Goal: Task Accomplishment & Management: Manage account settings

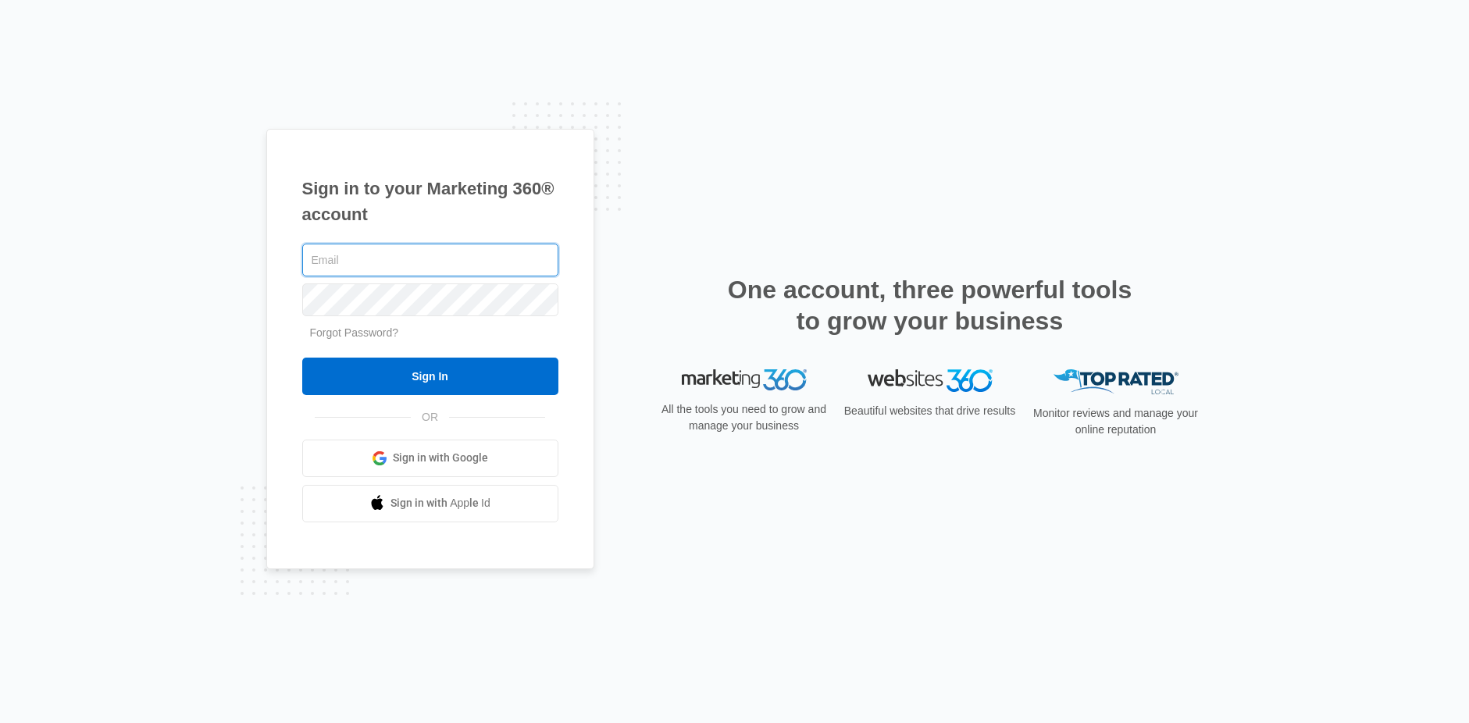
click at [333, 247] on input "text" at bounding box center [430, 260] width 256 height 33
type input "[EMAIL_ADDRESS][PERSON_NAME][DOMAIN_NAME]"
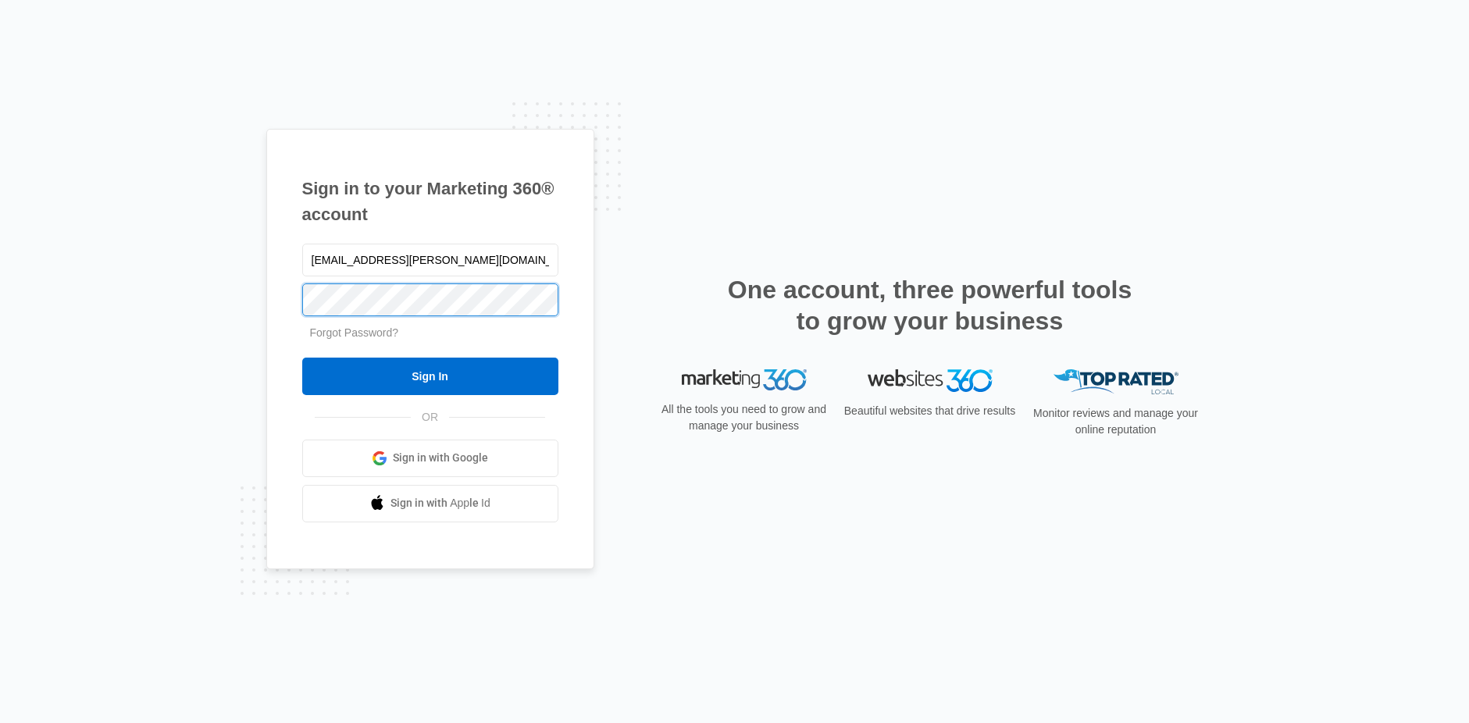
click at [223, 276] on div "Sign in to your Marketing 360® account bayley.warren@madwire.com Forgot Passwor…" at bounding box center [734, 361] width 1469 height 723
click at [302, 358] on input "Sign In" at bounding box center [430, 376] width 256 height 37
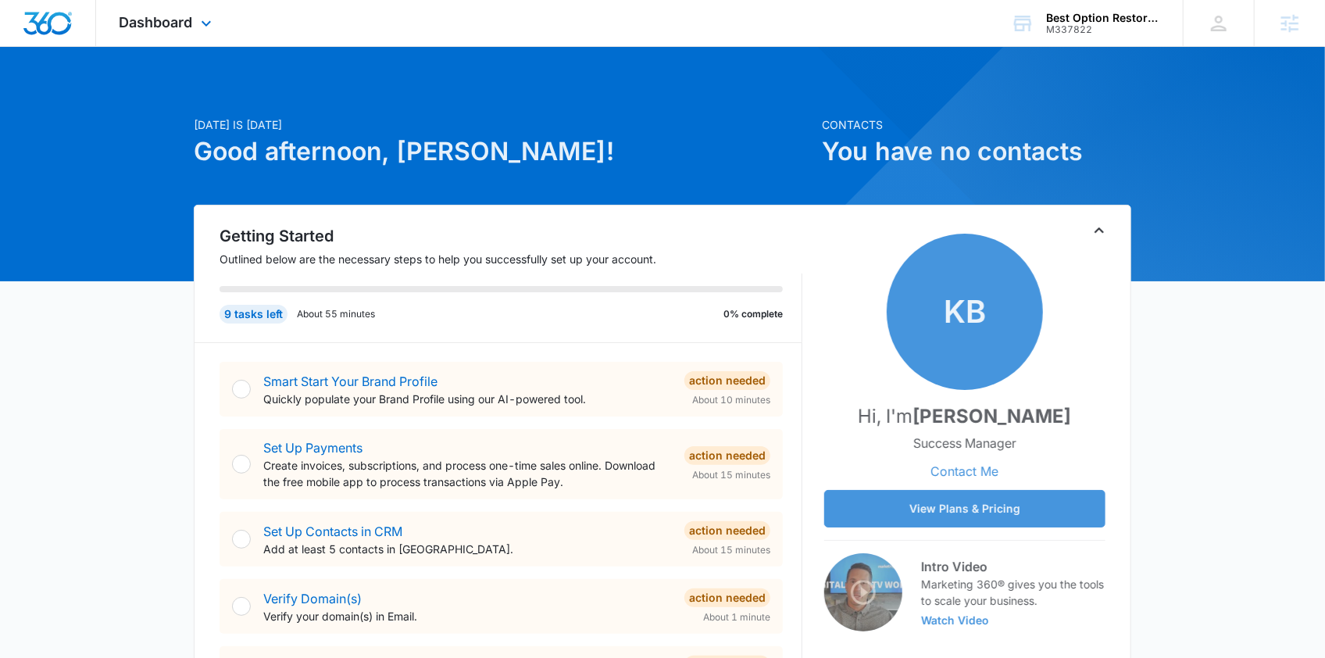
click at [170, 36] on div "Dashboard Apps Reputation Websites Forms CRM Email Social Shop Content Ads Inte…" at bounding box center [167, 23] width 143 height 46
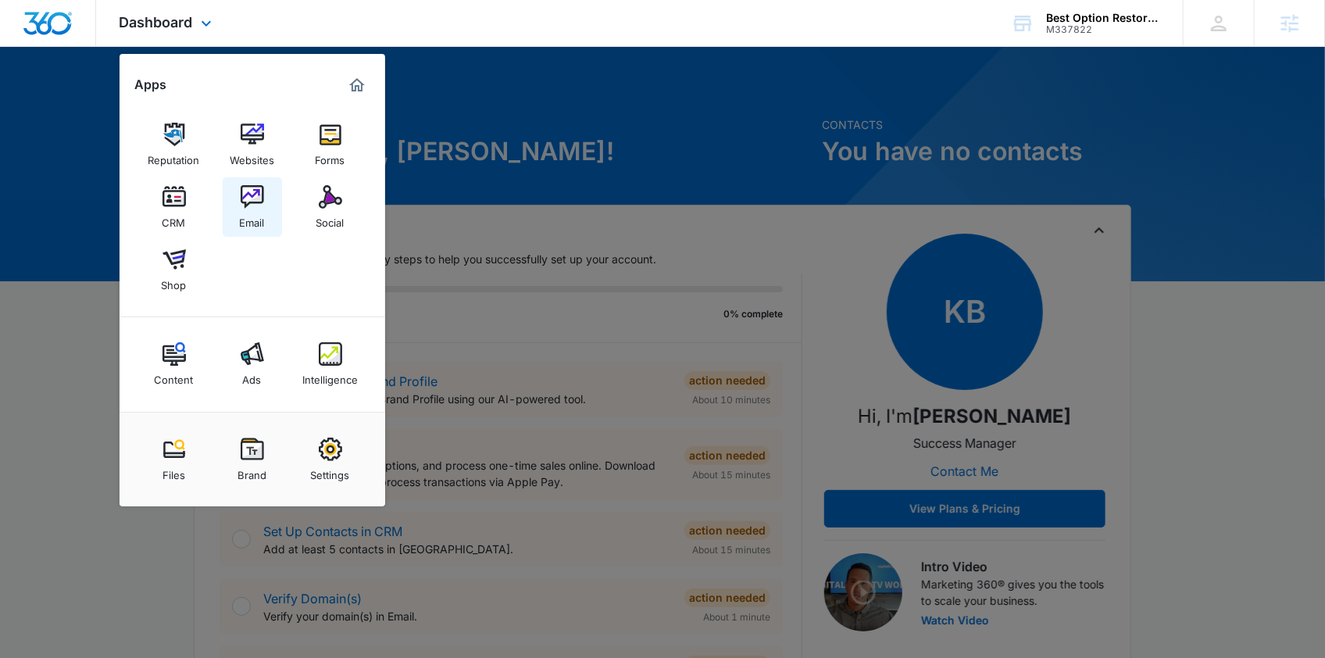
click at [246, 201] on img at bounding box center [252, 196] width 23 height 23
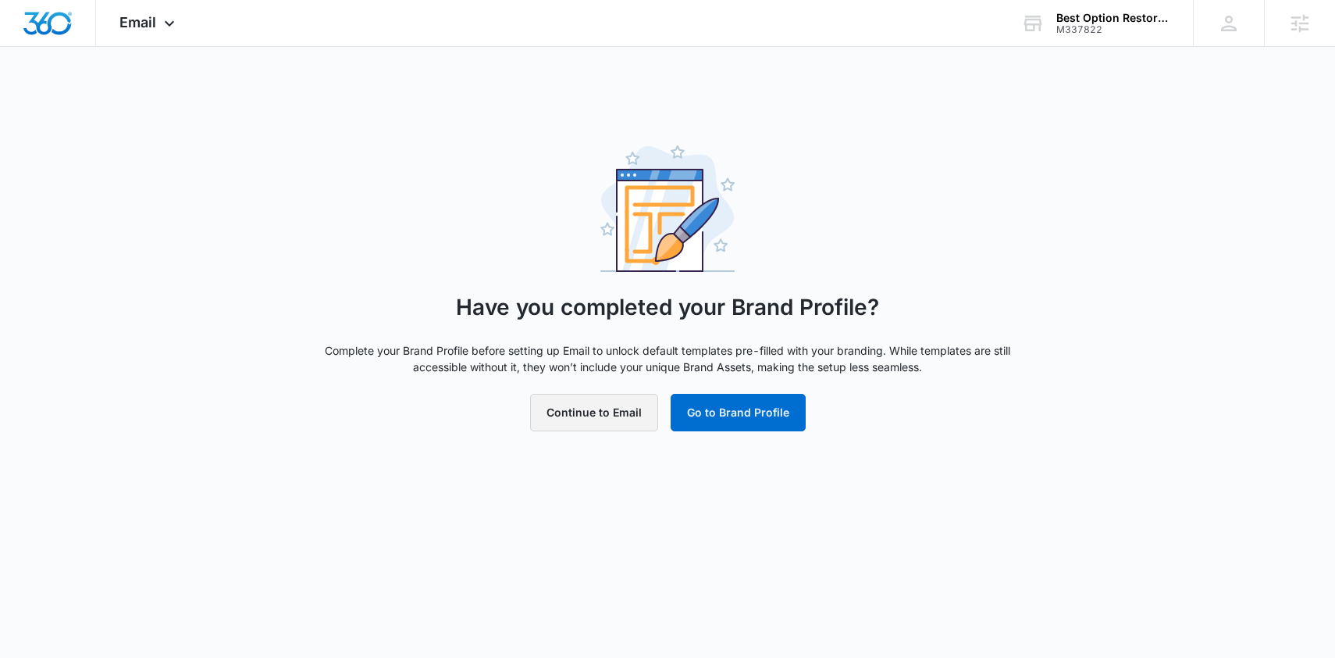
click at [635, 424] on button "Continue to Email" at bounding box center [594, 412] width 128 height 37
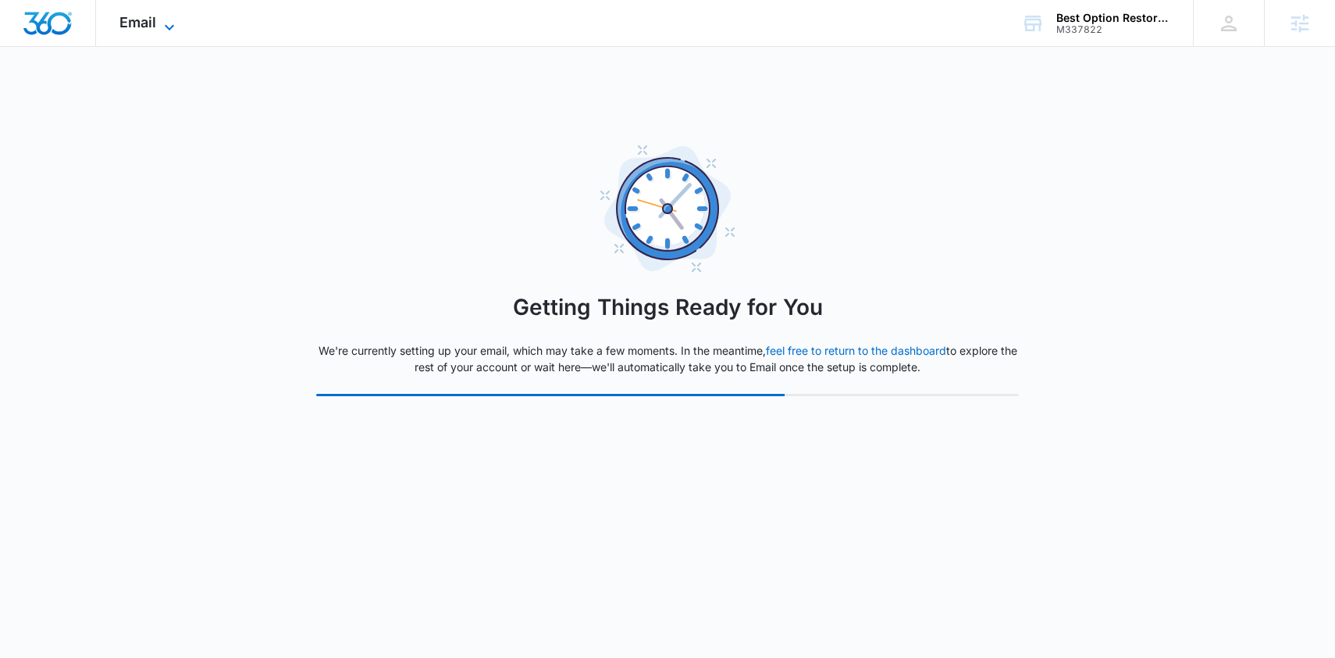
click at [127, 23] on span "Email" at bounding box center [137, 22] width 37 height 16
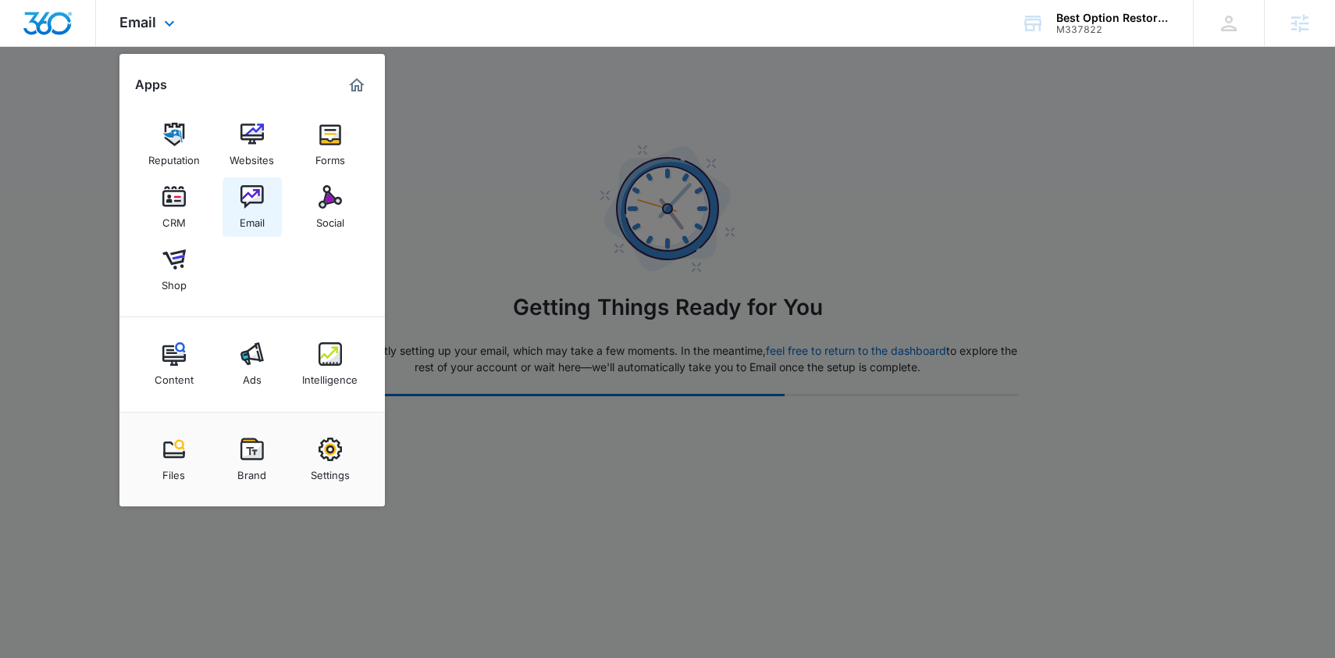
click at [245, 196] on img at bounding box center [252, 196] width 23 height 23
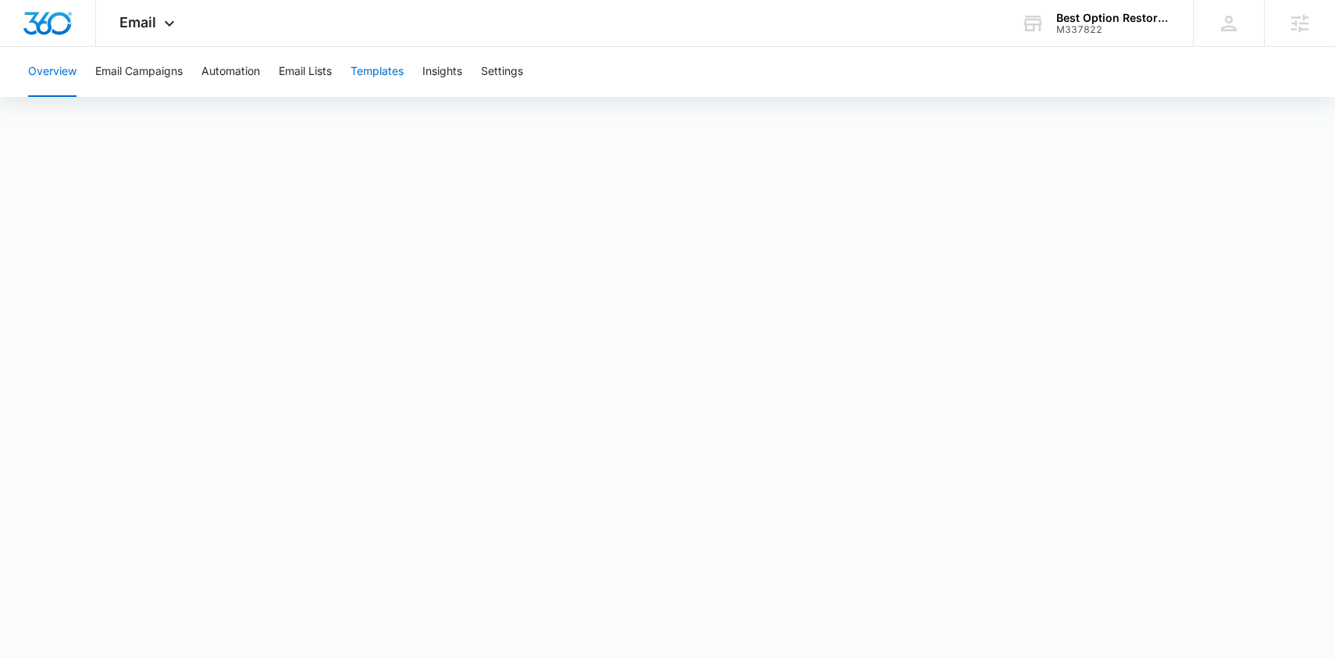
click at [365, 70] on button "Templates" at bounding box center [377, 72] width 53 height 50
click at [1116, 16] on div "Best Option Restoration Franchise Marketing" at bounding box center [1114, 18] width 114 height 12
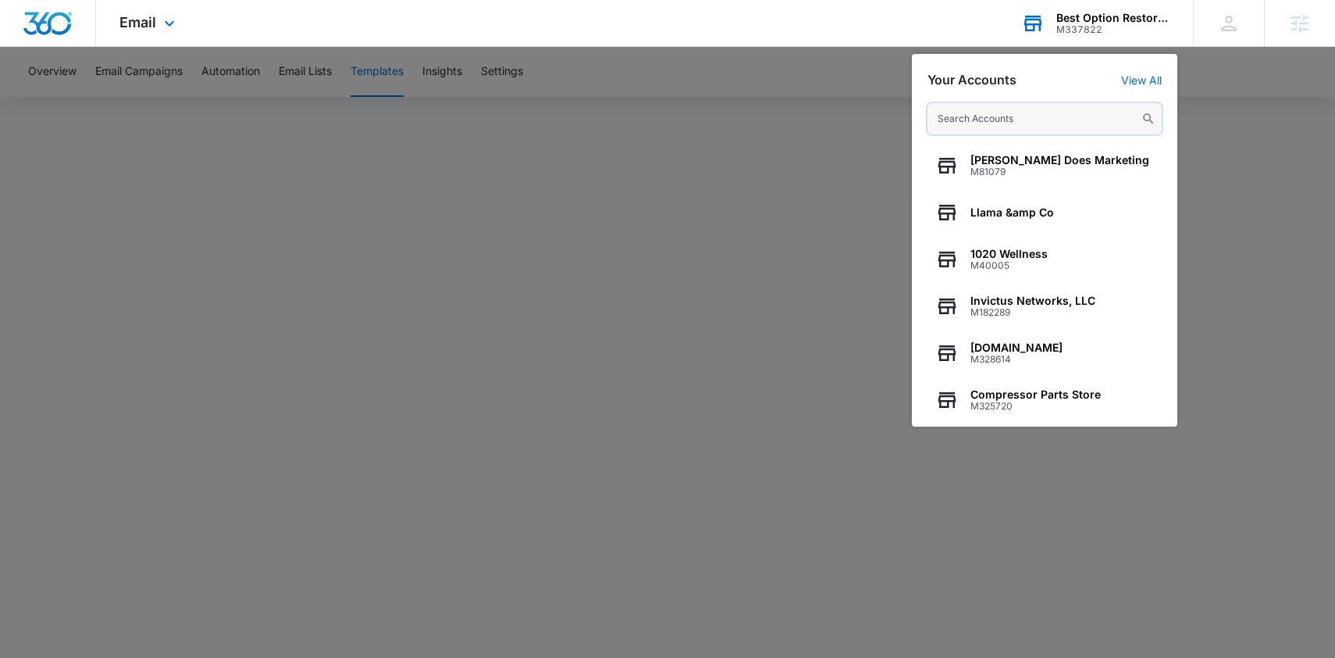
click at [1001, 119] on input "text" at bounding box center [1045, 118] width 234 height 31
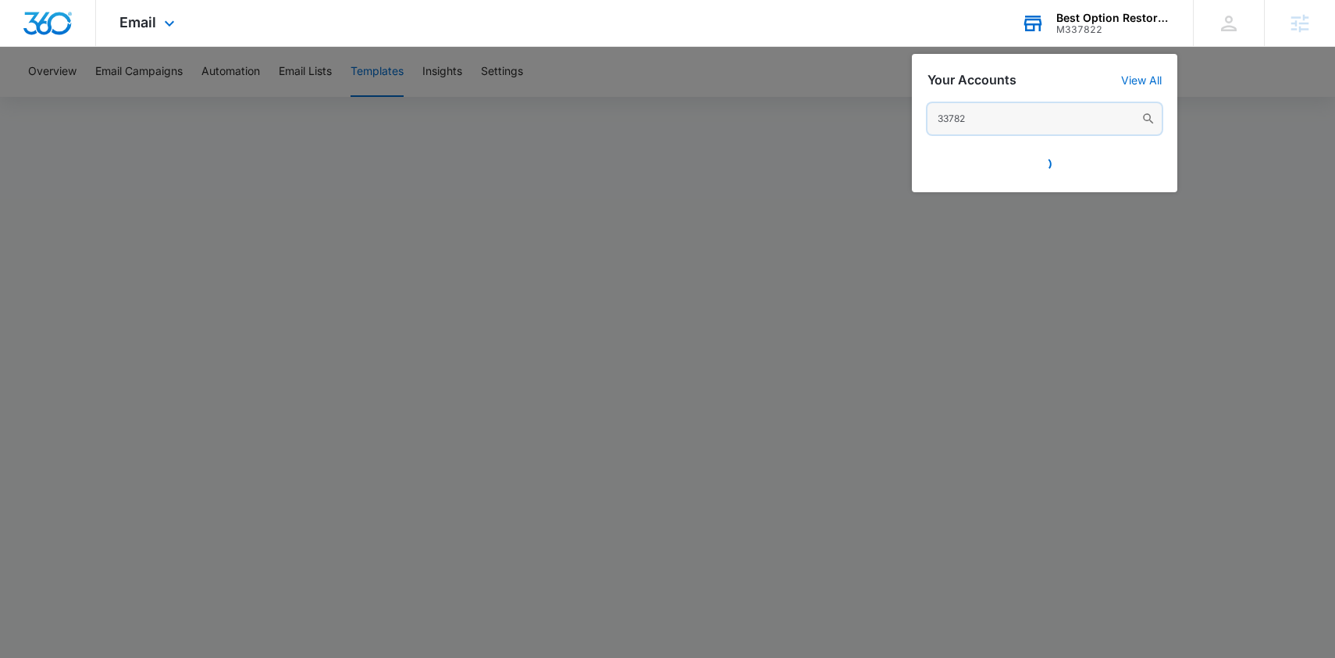
type input "337822"
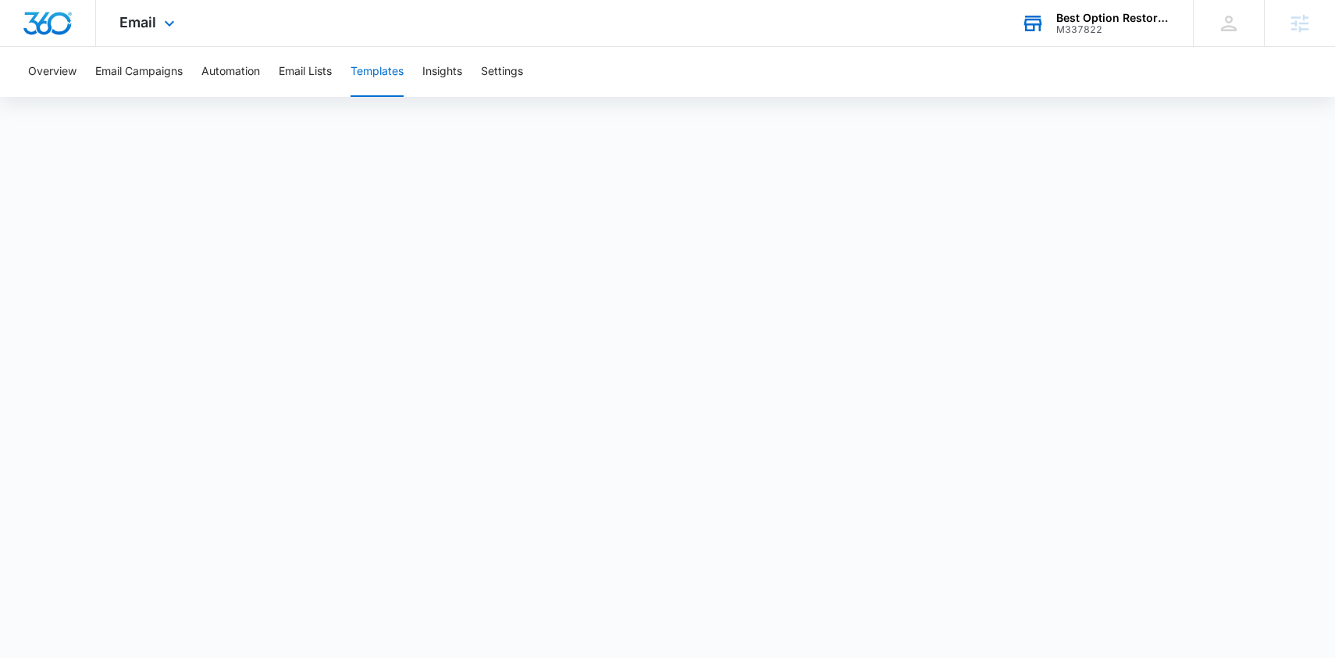
click at [1068, 26] on div "M337822" at bounding box center [1114, 29] width 114 height 11
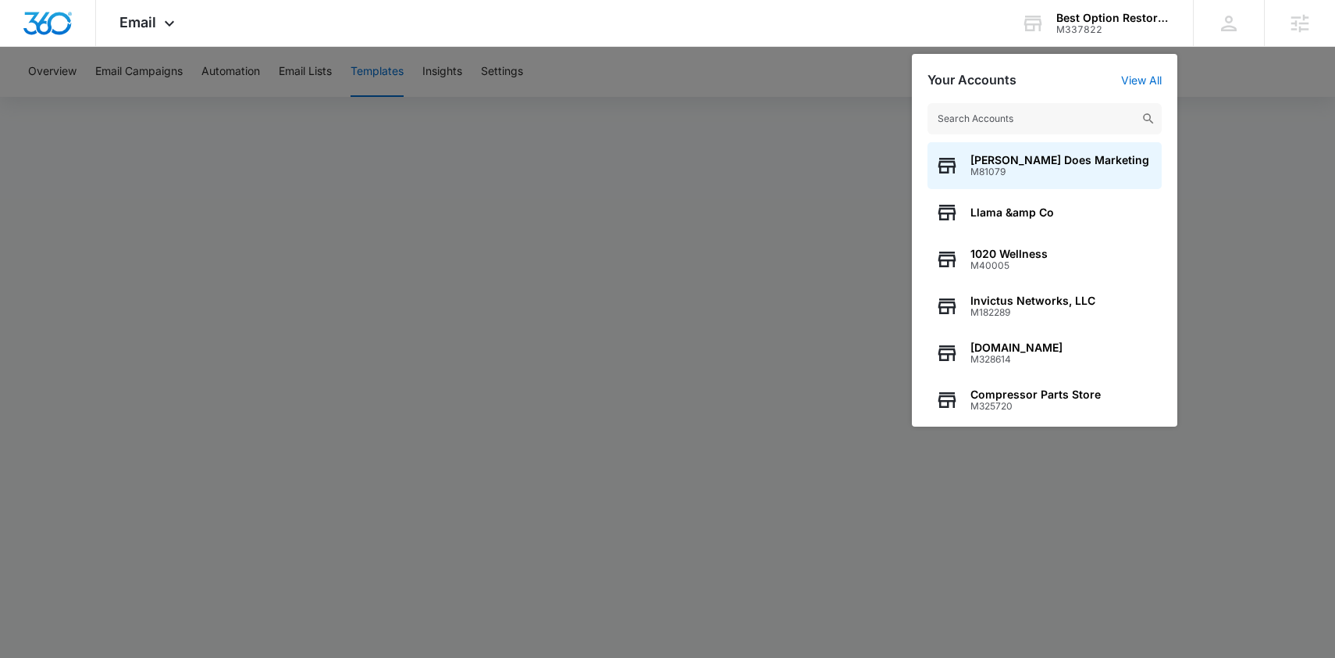
click at [1070, 118] on input "text" at bounding box center [1045, 118] width 234 height 31
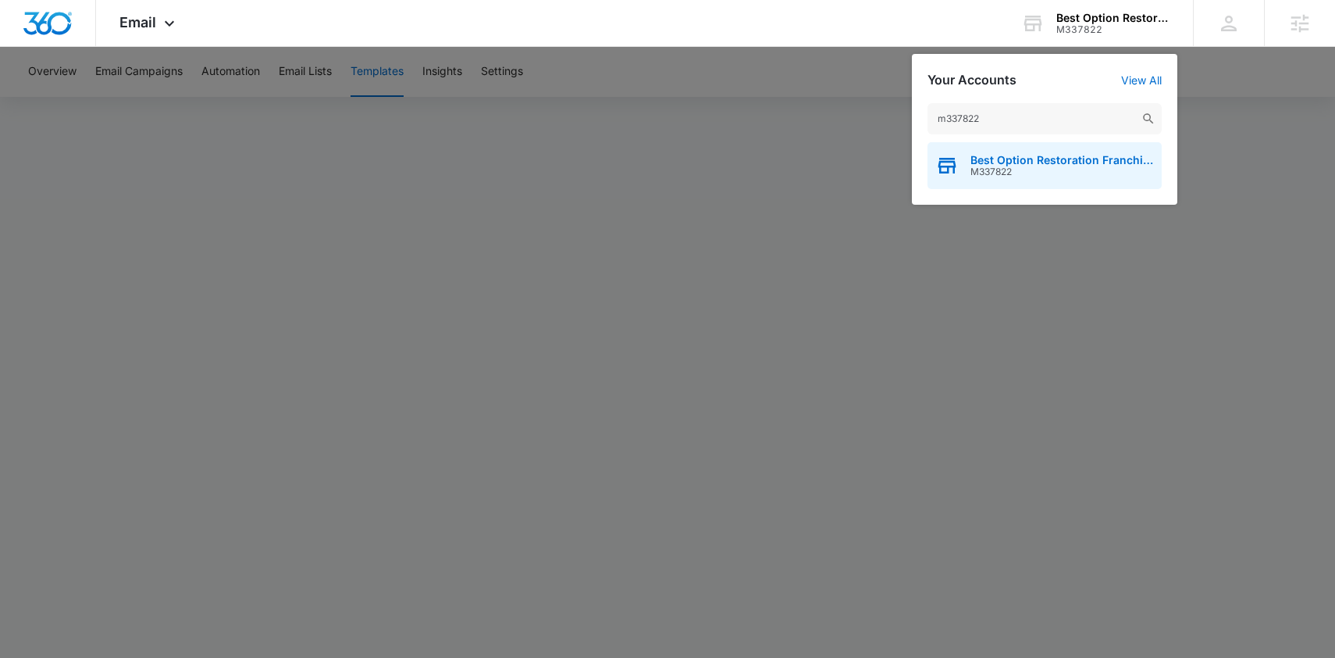
type input "m337822"
click at [1036, 173] on span "M337822" at bounding box center [1063, 171] width 184 height 11
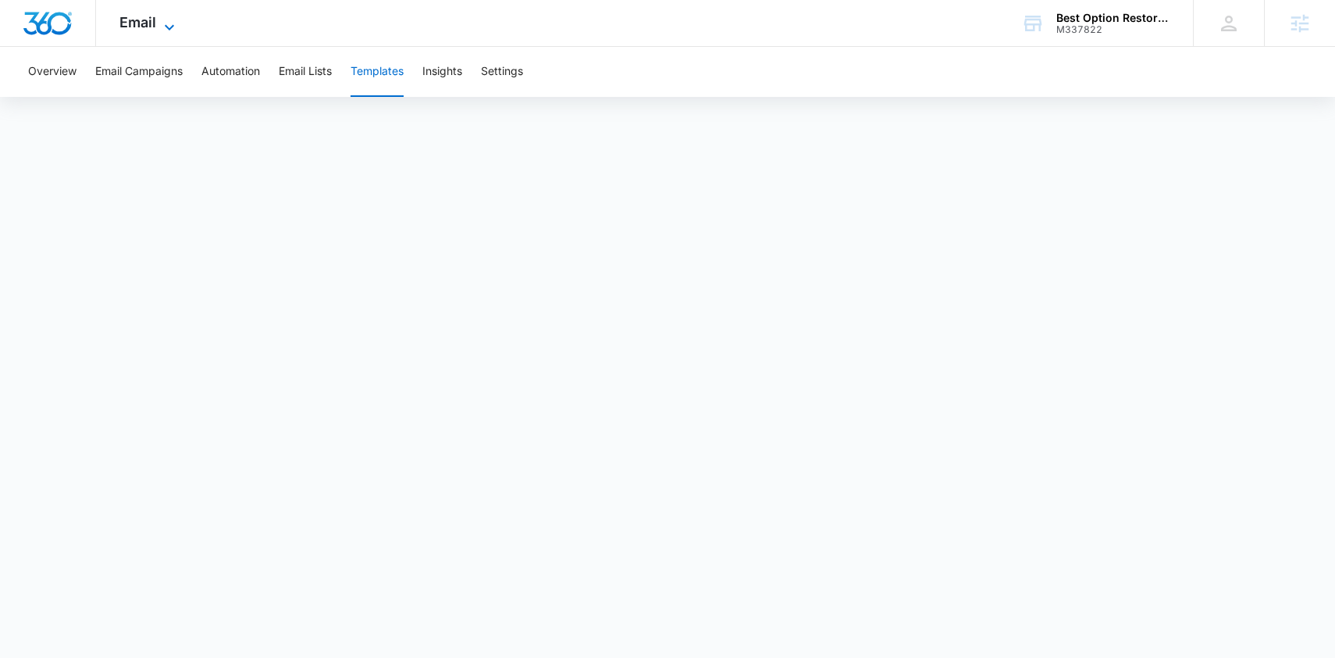
click at [176, 27] on icon at bounding box center [169, 27] width 19 height 19
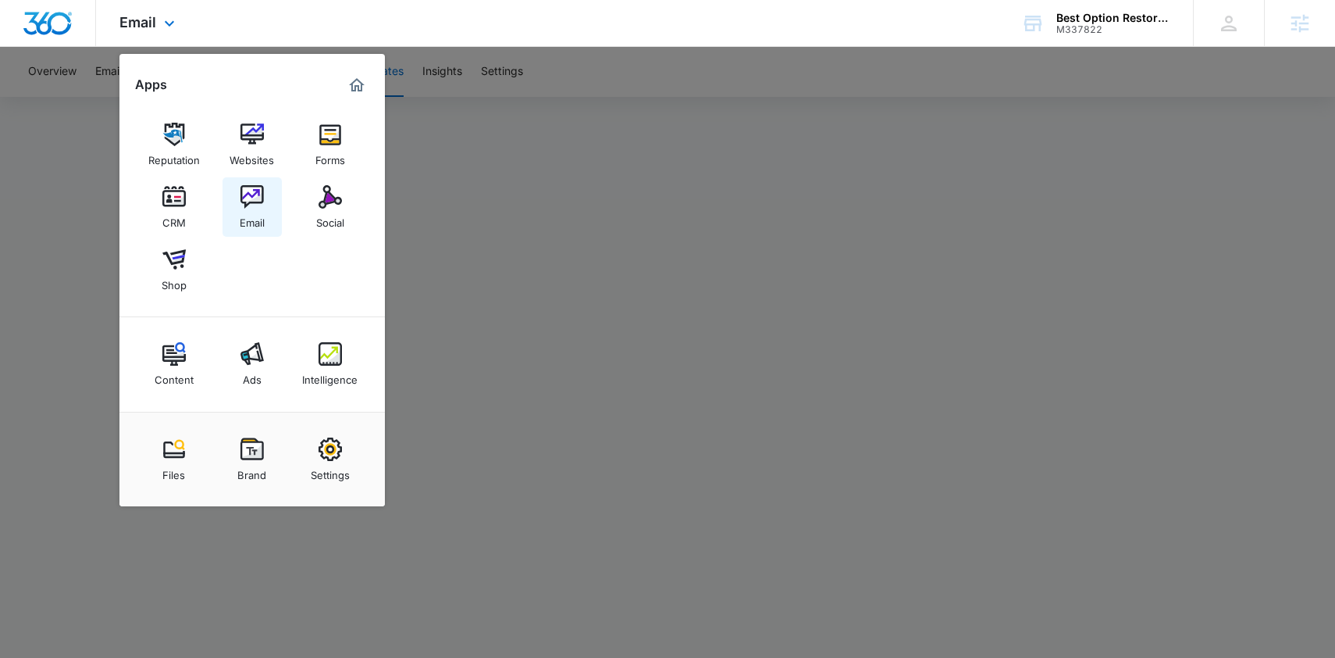
click at [257, 198] on img at bounding box center [252, 196] width 23 height 23
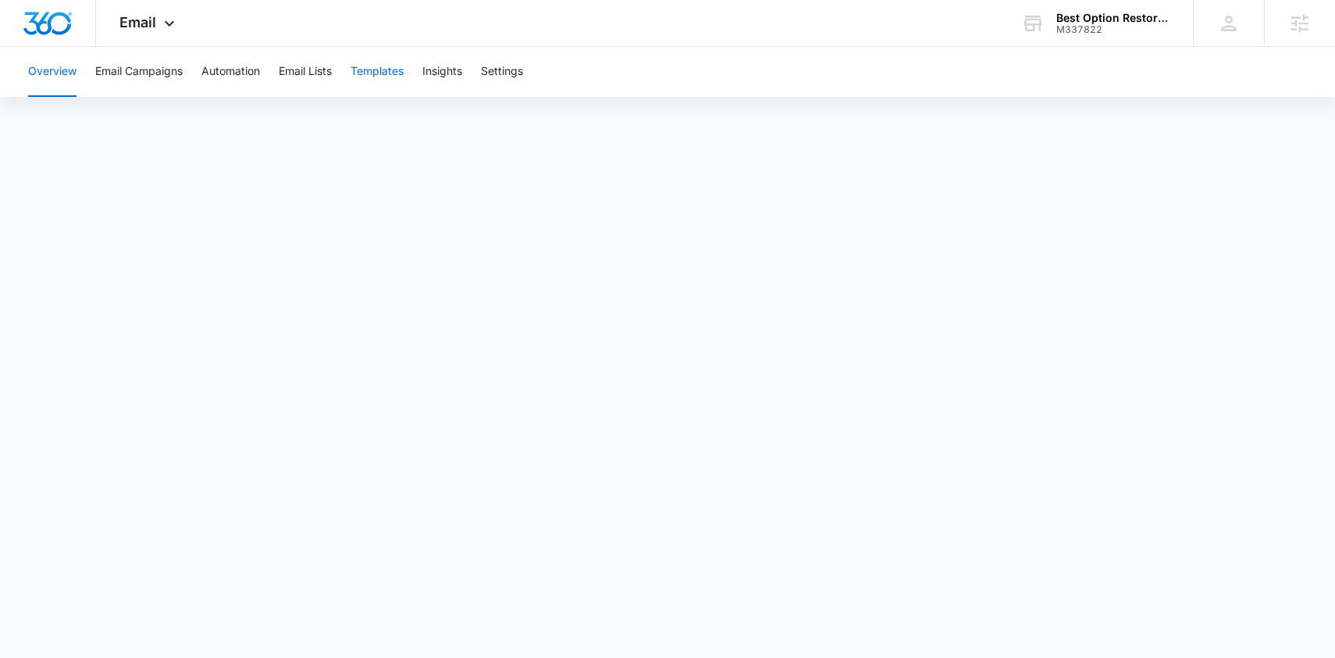
click at [374, 66] on button "Templates" at bounding box center [377, 72] width 53 height 50
click at [67, 67] on button "Overview" at bounding box center [52, 72] width 48 height 50
click at [156, 73] on button "Email Campaigns" at bounding box center [138, 72] width 87 height 50
click at [229, 70] on button "Automation" at bounding box center [230, 72] width 59 height 50
click at [376, 70] on button "Templates" at bounding box center [377, 72] width 53 height 50
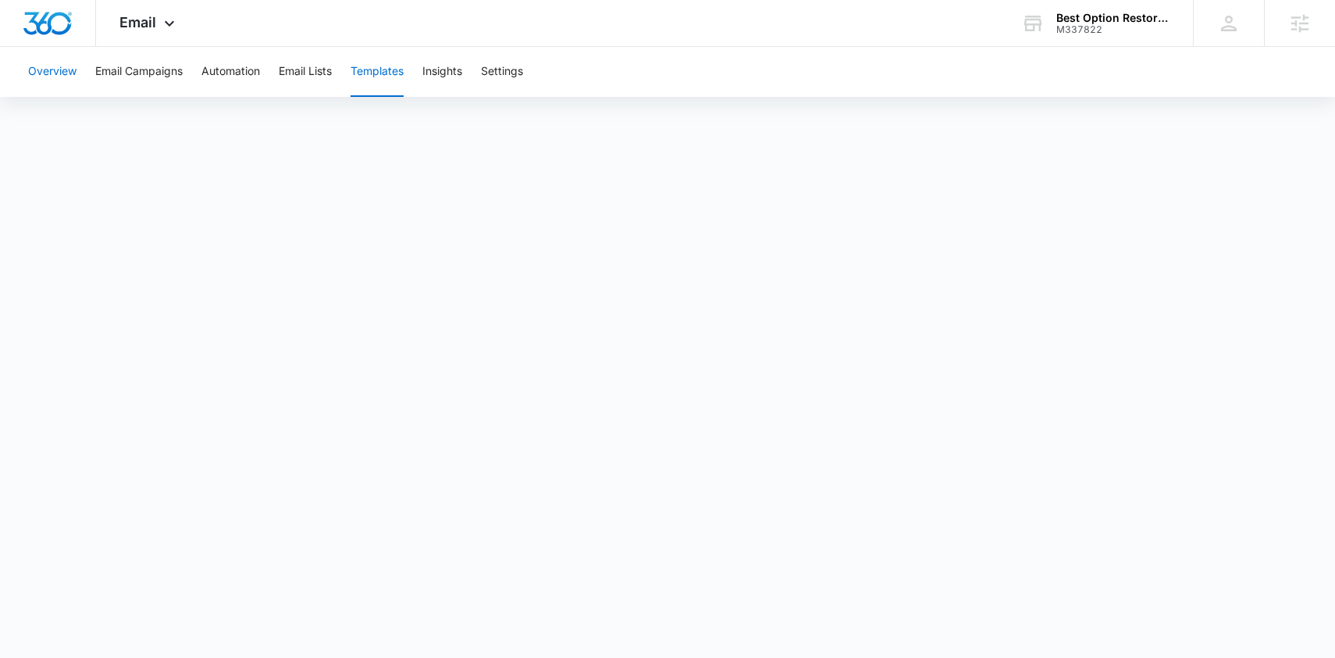
click at [57, 78] on button "Overview" at bounding box center [52, 72] width 48 height 50
click at [134, 23] on span "Email" at bounding box center [137, 22] width 37 height 16
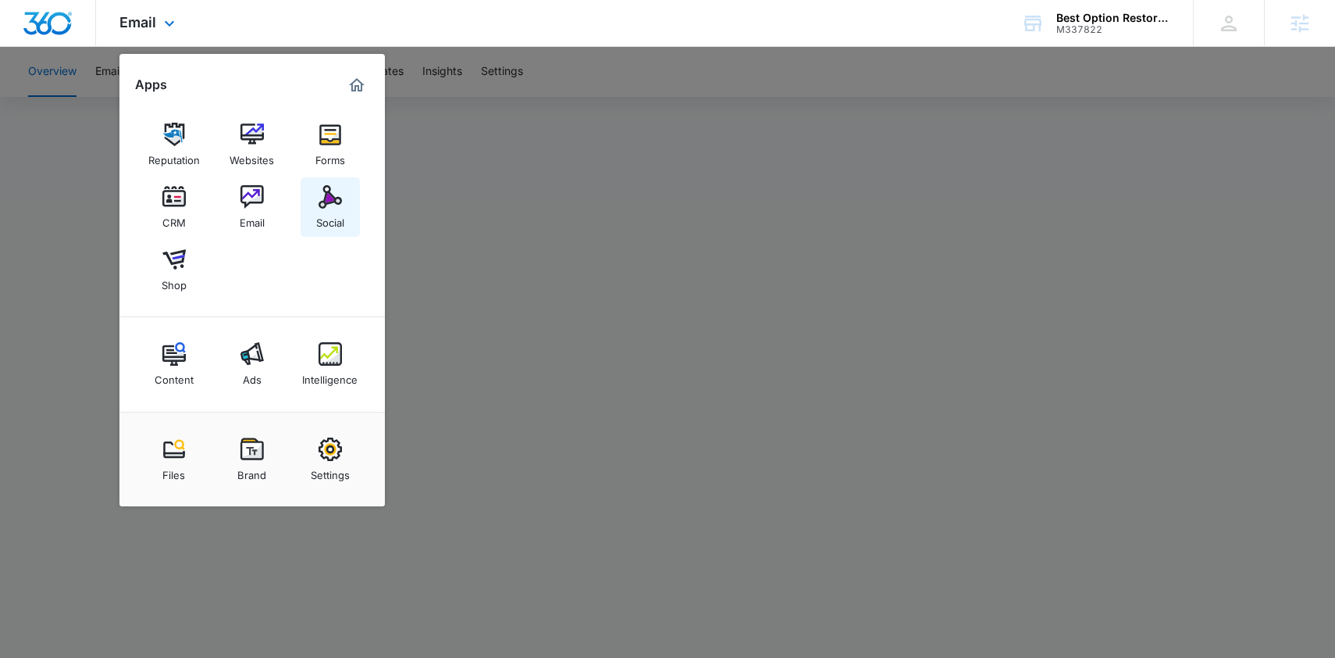
click at [333, 208] on img at bounding box center [330, 196] width 23 height 23
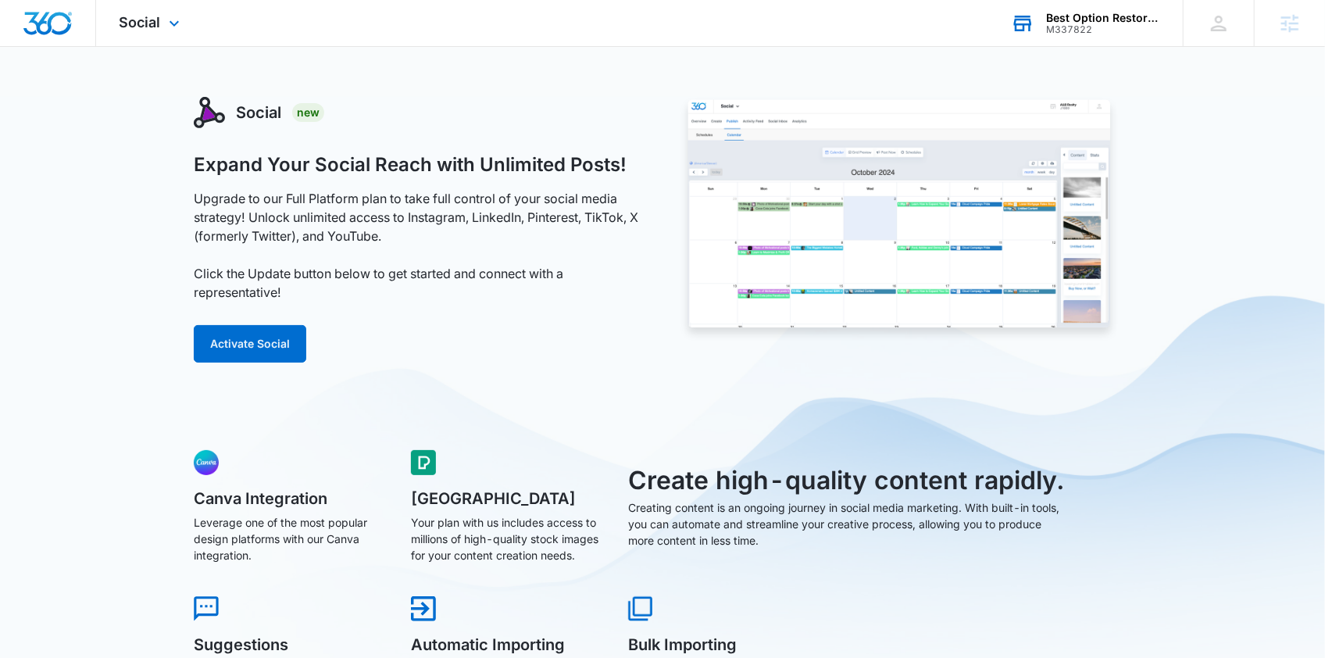
click at [1114, 21] on div "Best Option Restoration Franchise Marketing" at bounding box center [1103, 18] width 114 height 12
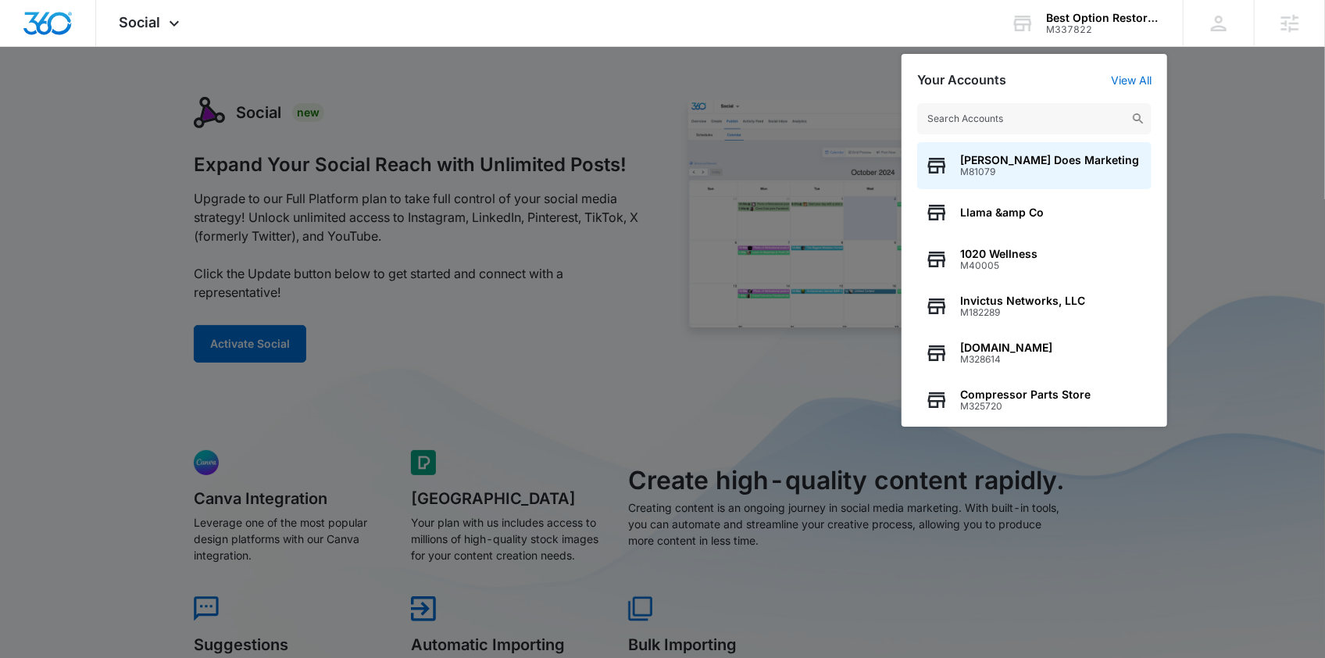
click at [1043, 110] on input "text" at bounding box center [1034, 118] width 234 height 31
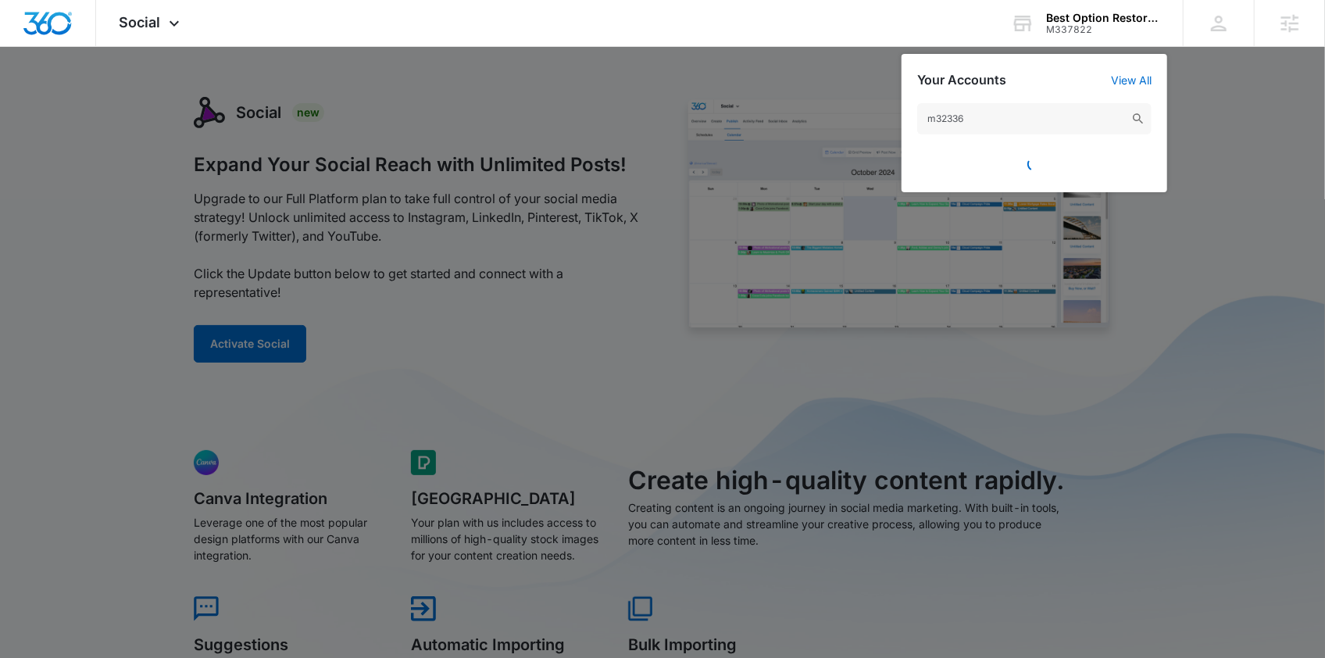
type input "m323365"
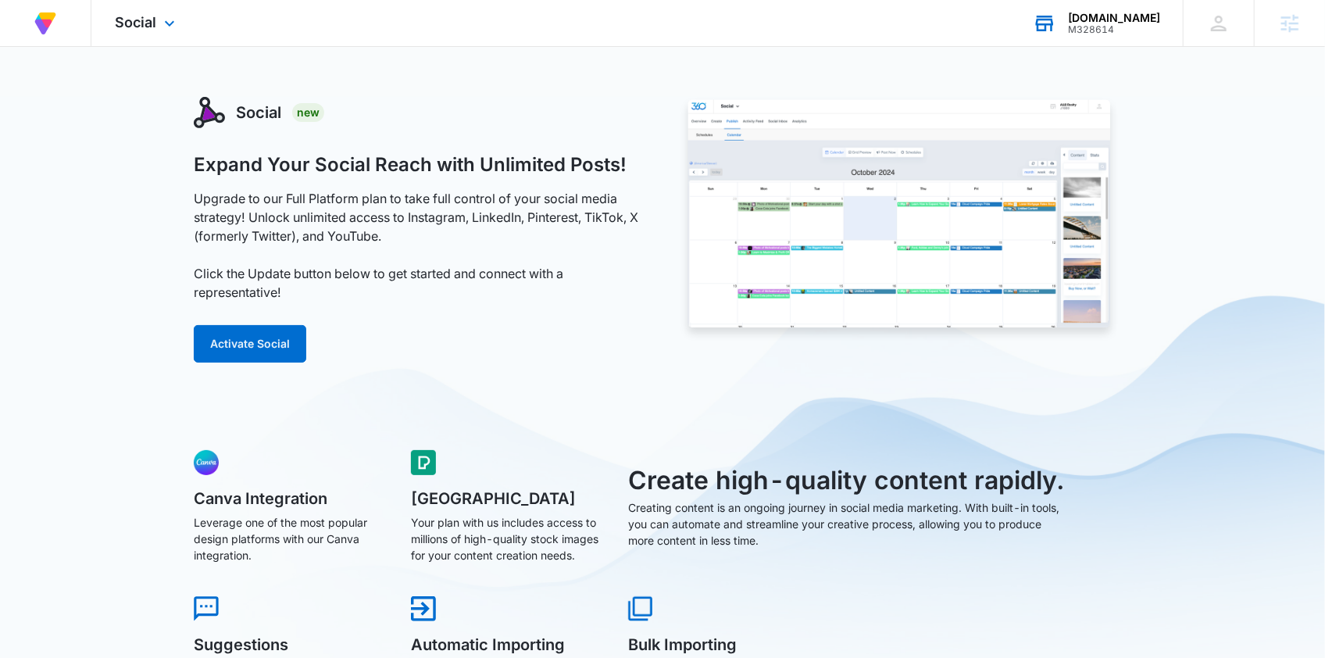
click at [1097, 16] on div "MovieDetective.net" at bounding box center [1114, 18] width 92 height 12
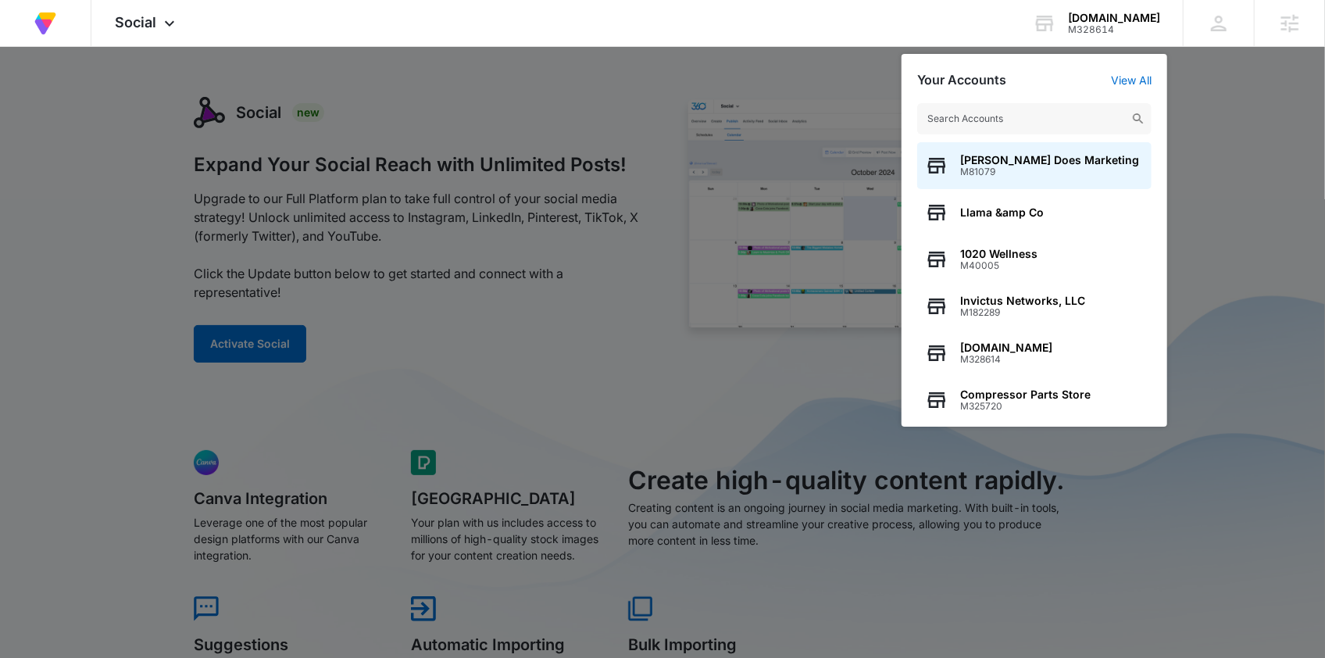
click at [999, 114] on input "text" at bounding box center [1034, 118] width 234 height 31
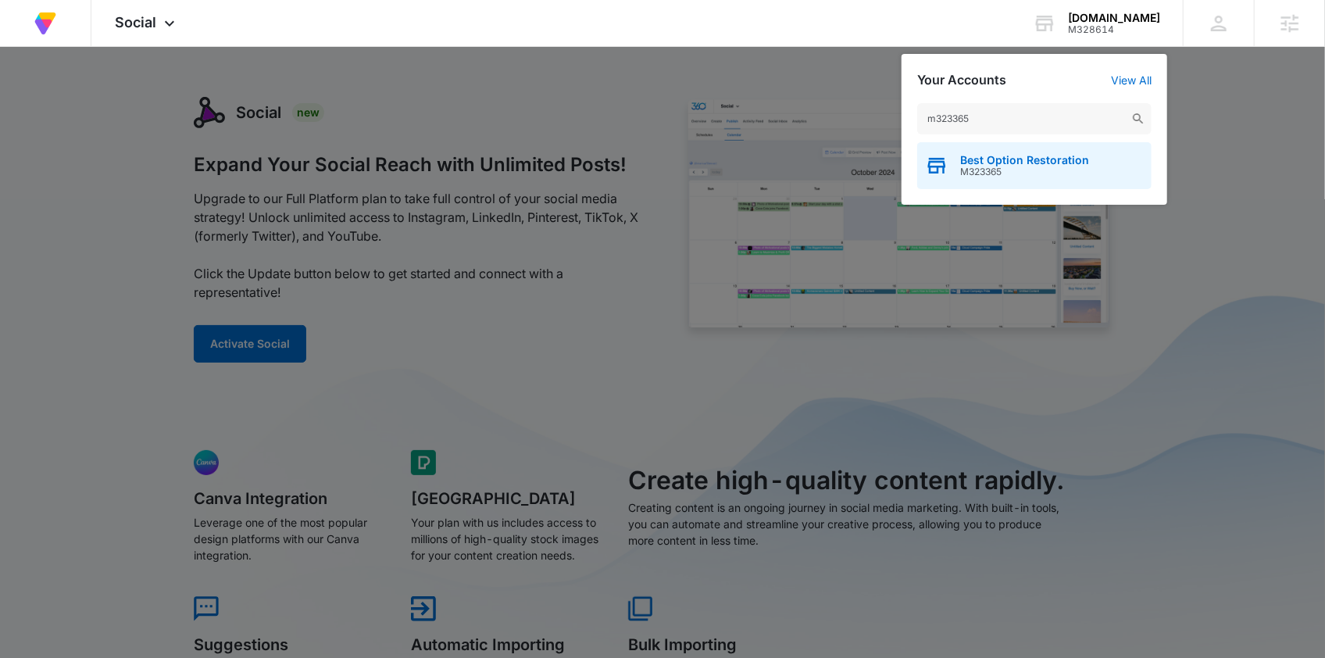
type input "m323365"
click at [997, 178] on div "Best Option Restoration M323365" at bounding box center [1034, 165] width 234 height 47
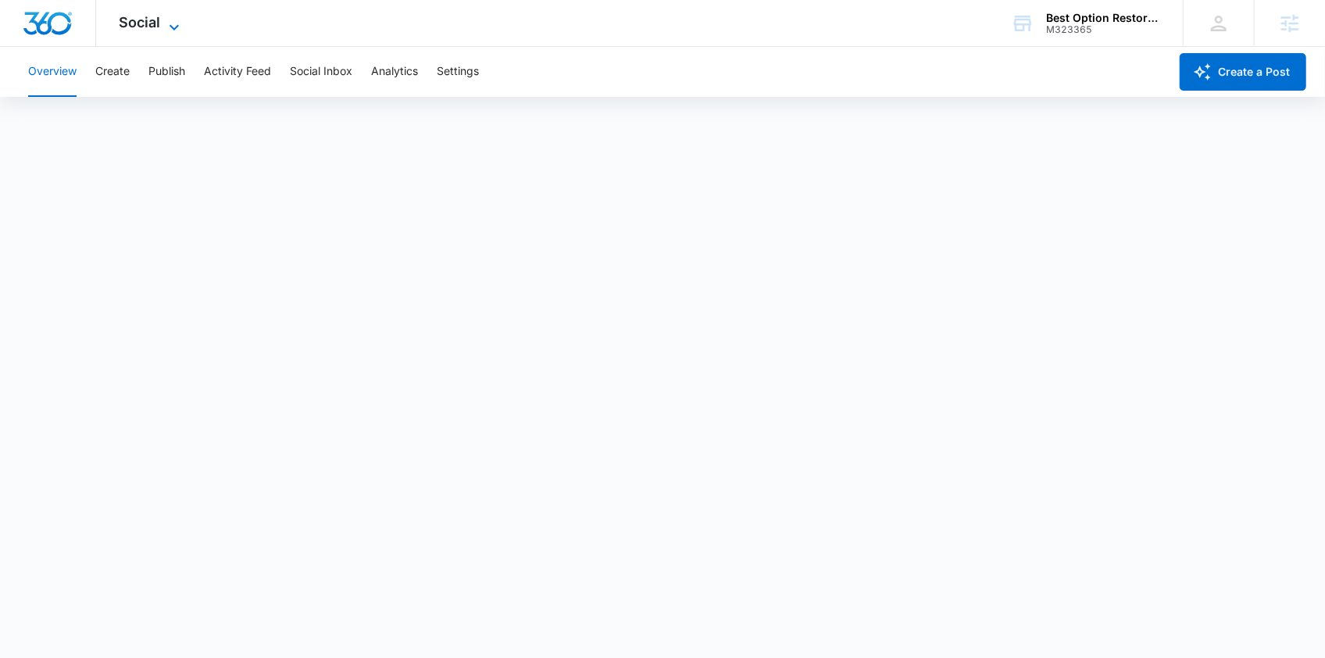
click at [173, 27] on icon at bounding box center [173, 26] width 9 height 5
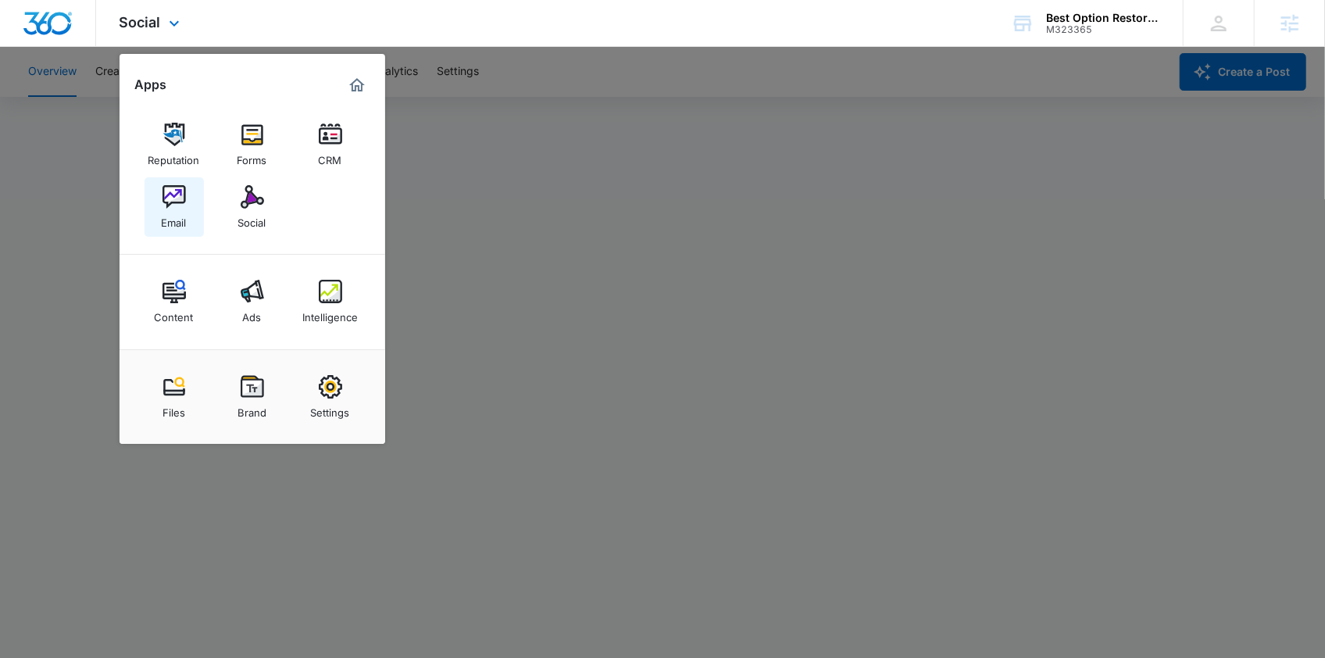
click at [177, 201] on img at bounding box center [173, 196] width 23 height 23
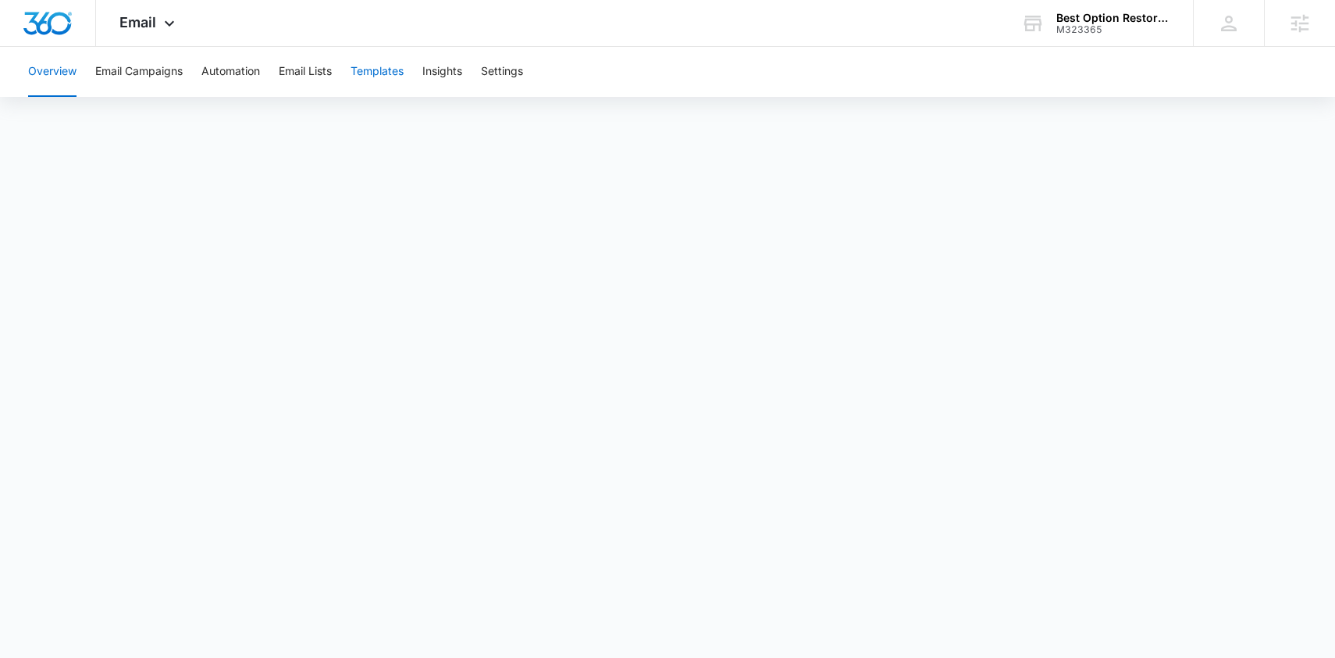
click at [369, 74] on button "Templates" at bounding box center [377, 72] width 53 height 50
click at [169, 29] on icon at bounding box center [169, 27] width 19 height 19
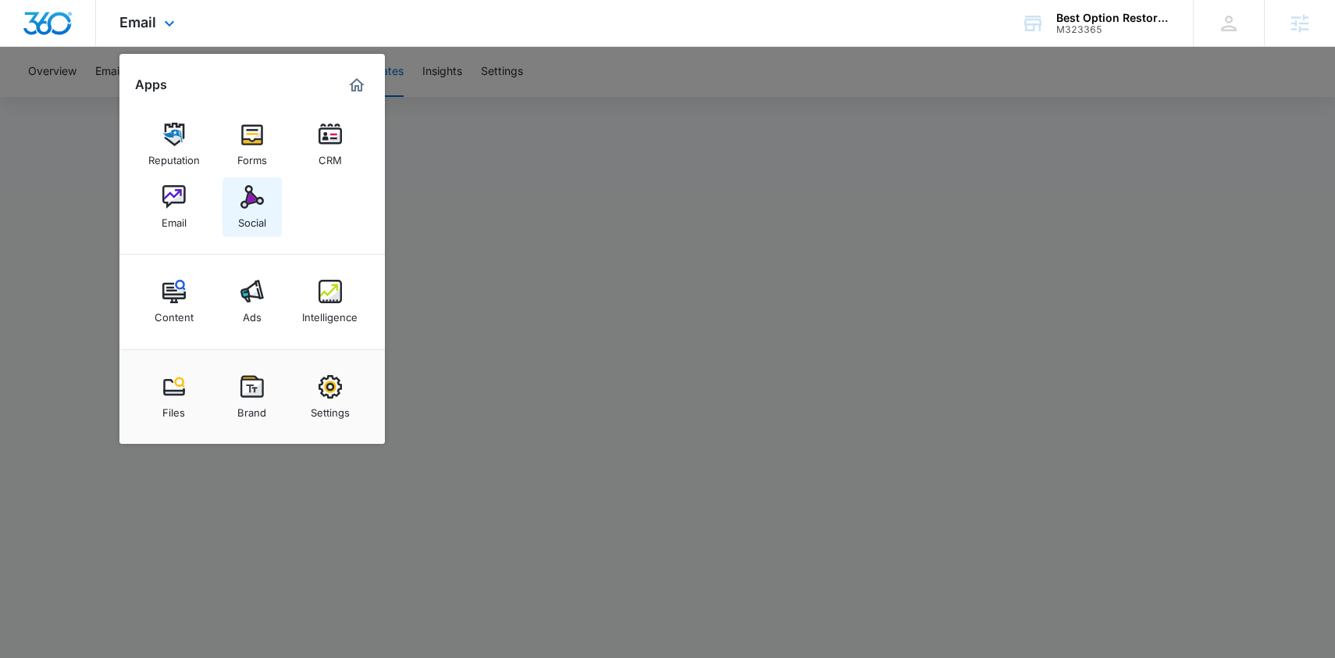
click at [263, 196] on link "Social" at bounding box center [252, 206] width 59 height 59
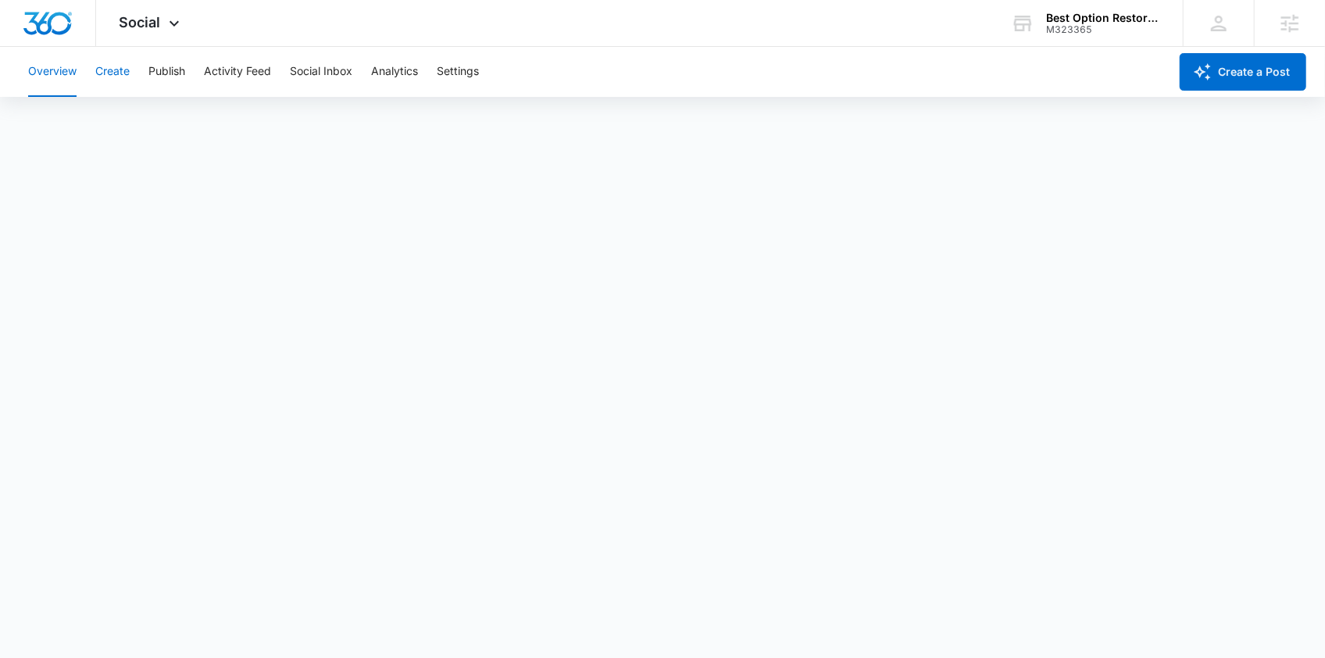
click at [126, 70] on button "Create" at bounding box center [112, 72] width 34 height 50
click at [218, 70] on button "Activity Feed" at bounding box center [237, 72] width 67 height 50
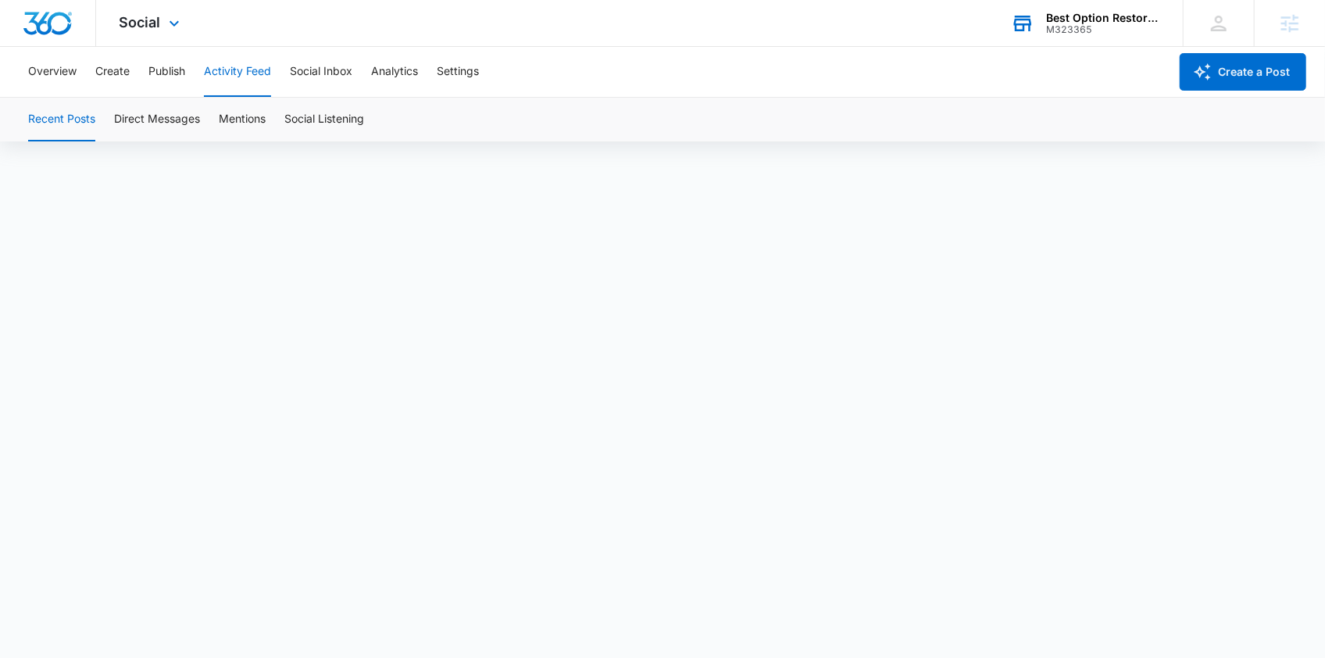
click at [1093, 12] on div "Best Option Restoration" at bounding box center [1103, 18] width 114 height 12
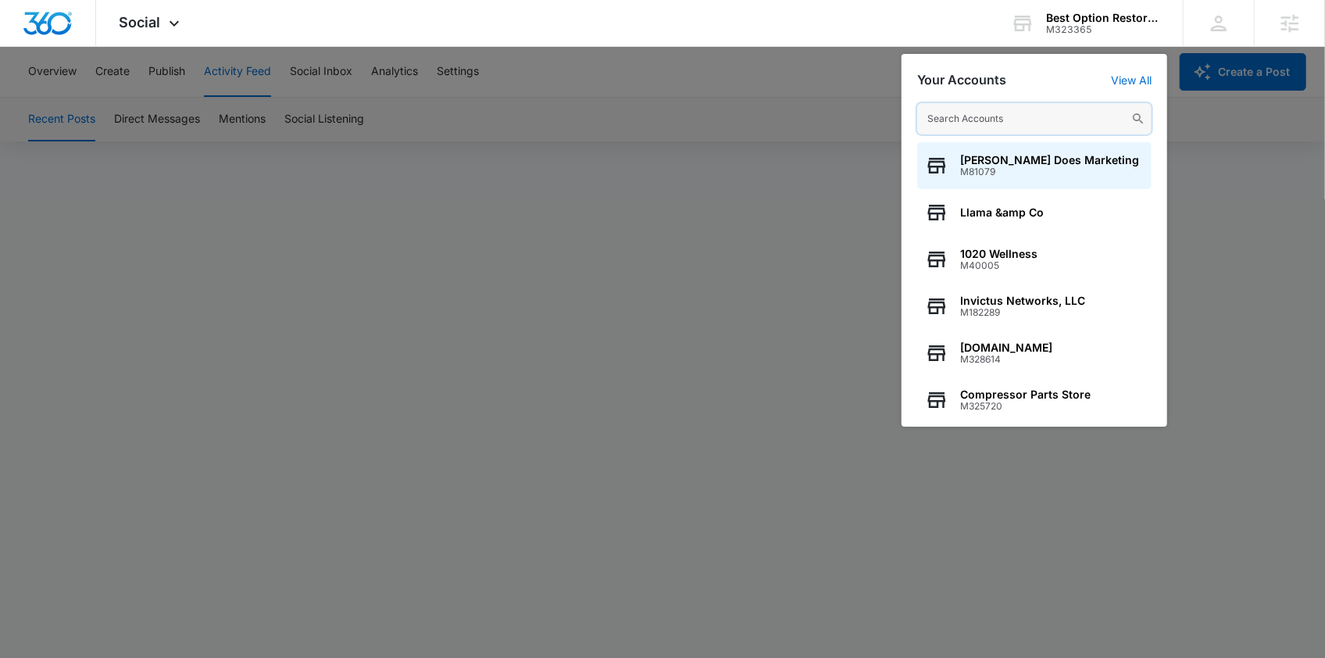
click at [980, 116] on input "text" at bounding box center [1034, 118] width 234 height 31
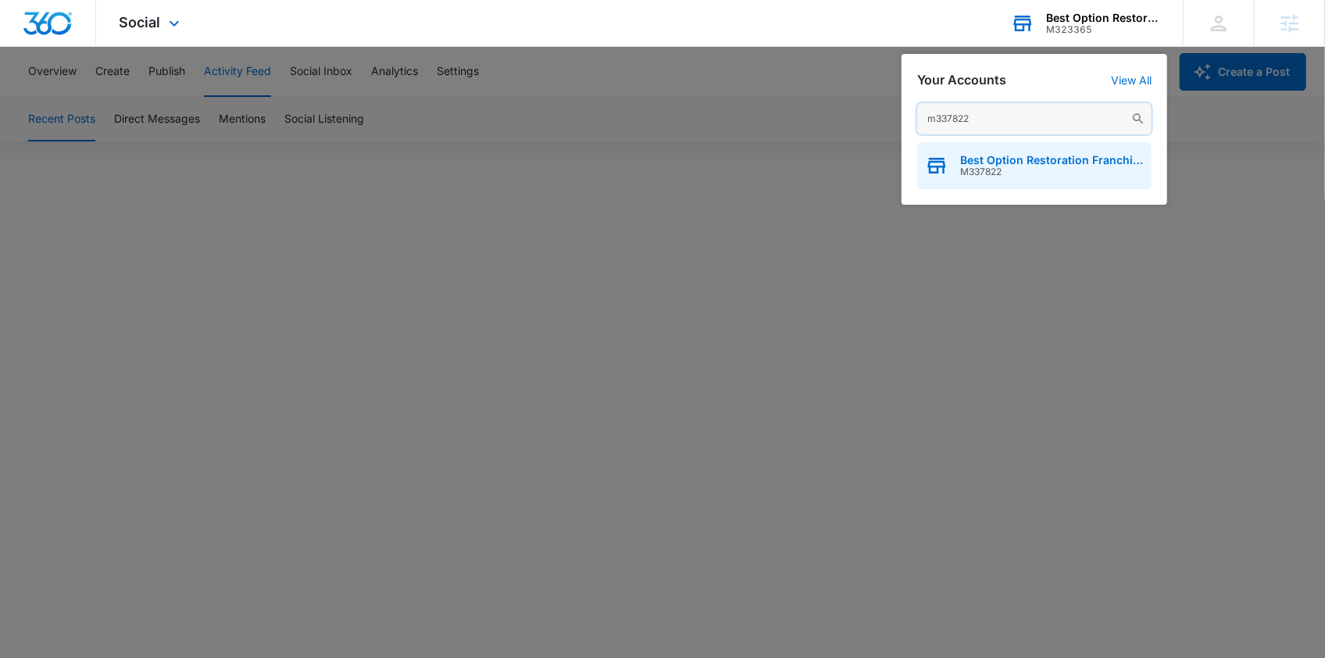
type input "m337822"
click at [1033, 173] on span "M337822" at bounding box center [1052, 171] width 184 height 11
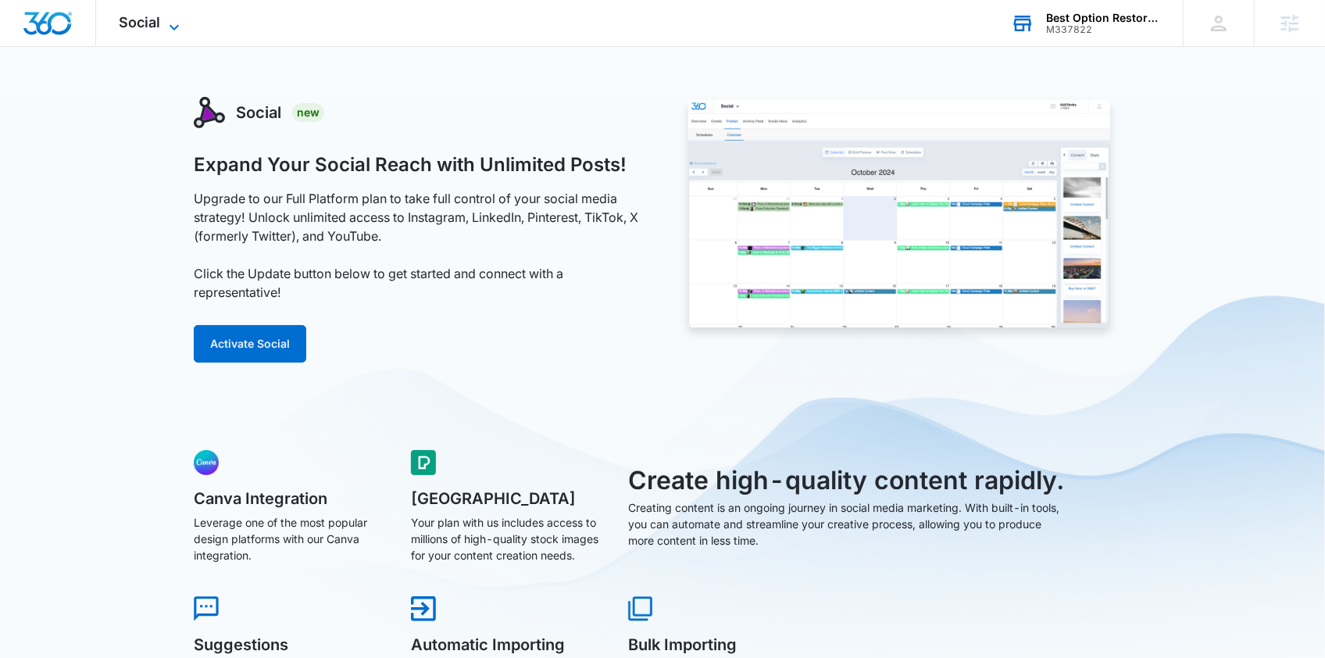
click at [169, 18] on icon at bounding box center [174, 27] width 19 height 19
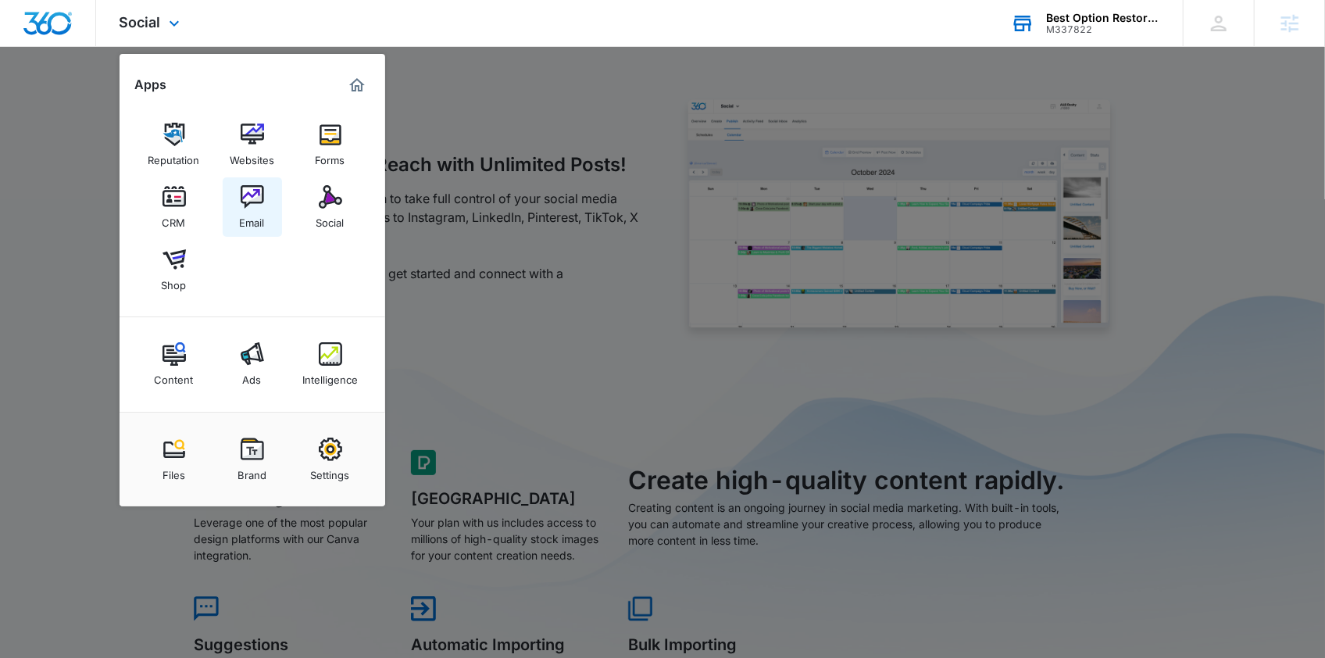
click at [255, 187] on img at bounding box center [252, 196] width 23 height 23
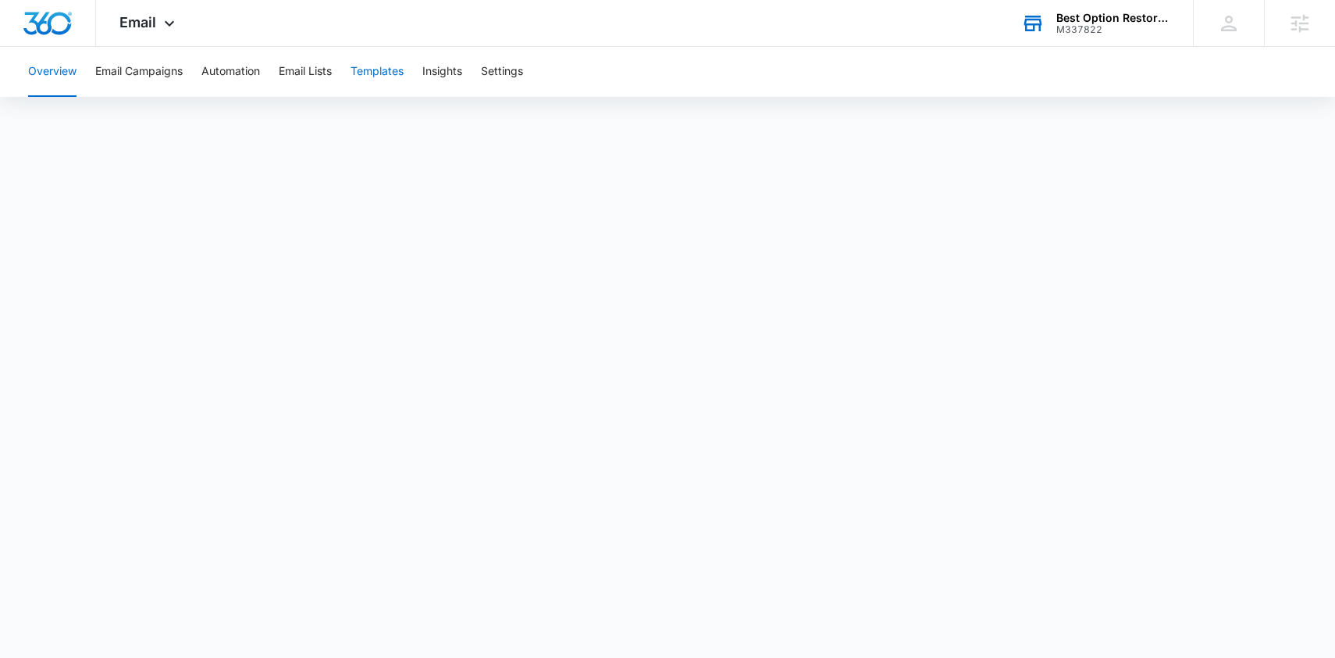
click at [369, 78] on button "Templates" at bounding box center [377, 72] width 53 height 50
click at [157, 75] on button "Email Campaigns" at bounding box center [138, 72] width 87 height 50
